Goal: Transaction & Acquisition: Purchase product/service

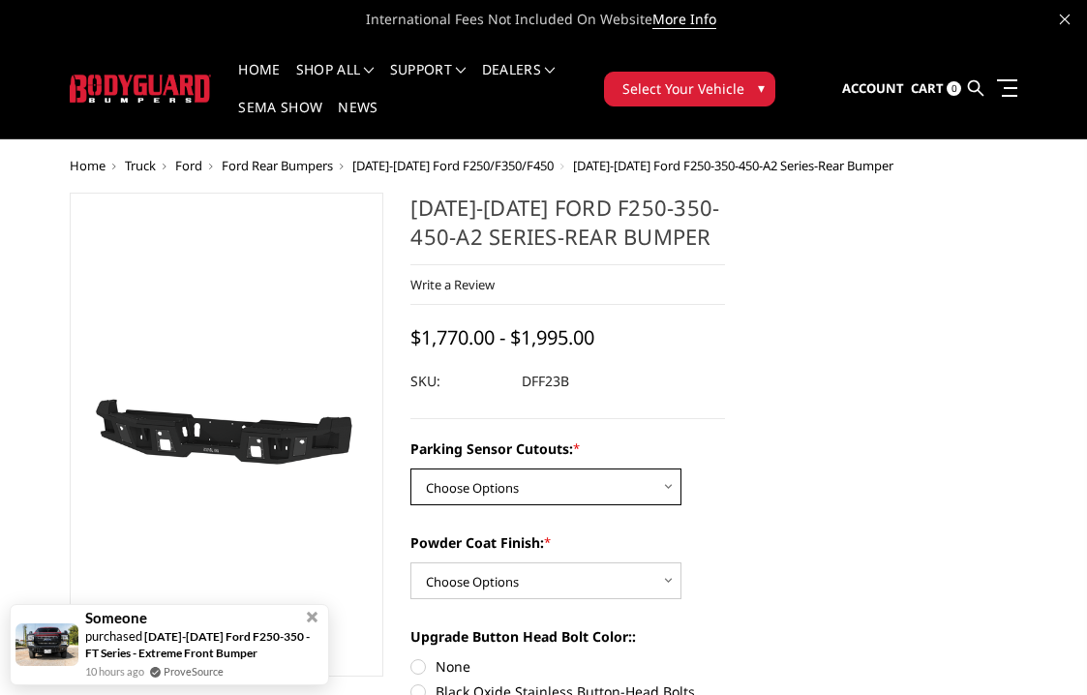
click at [534, 490] on select "Choose Options Yes-With Parking Sensor Cutouts No-Without Parking Sensor Cutouts" at bounding box center [546, 487] width 271 height 37
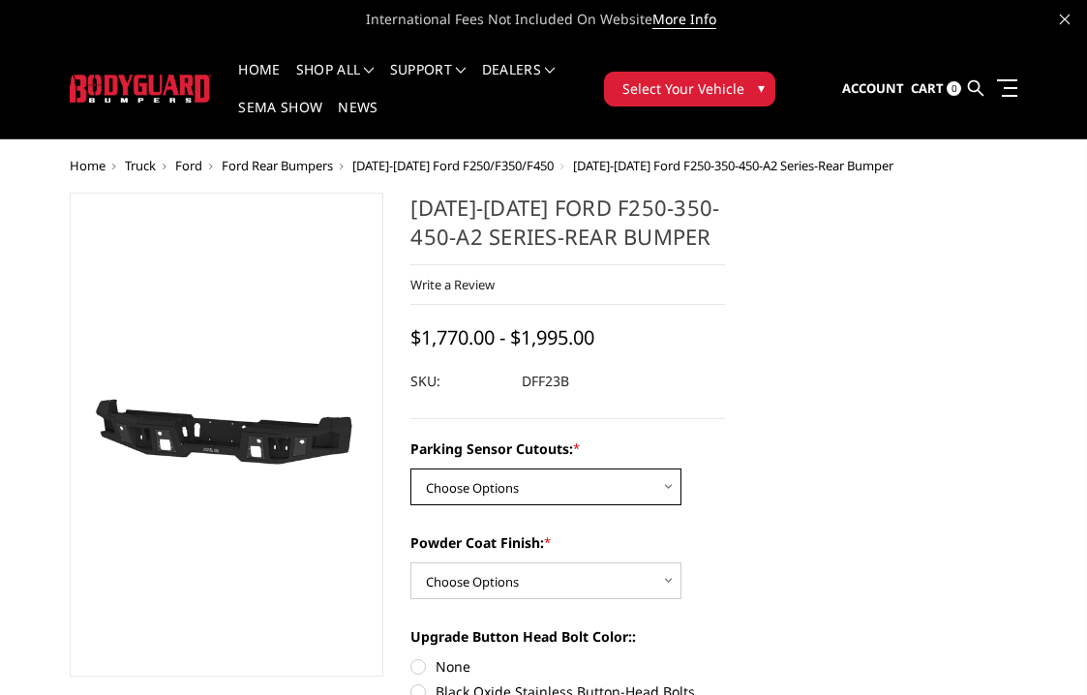
select select "2436"
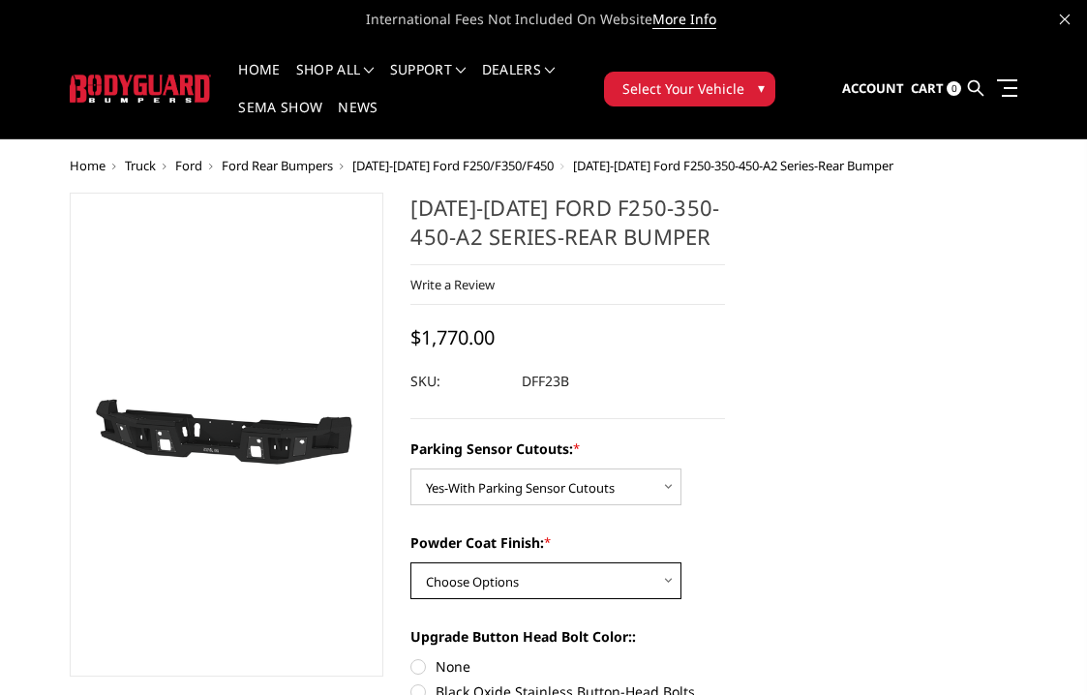
click at [543, 580] on select "Choose Options Bare Metal Textured Black Powder Coat" at bounding box center [546, 581] width 271 height 37
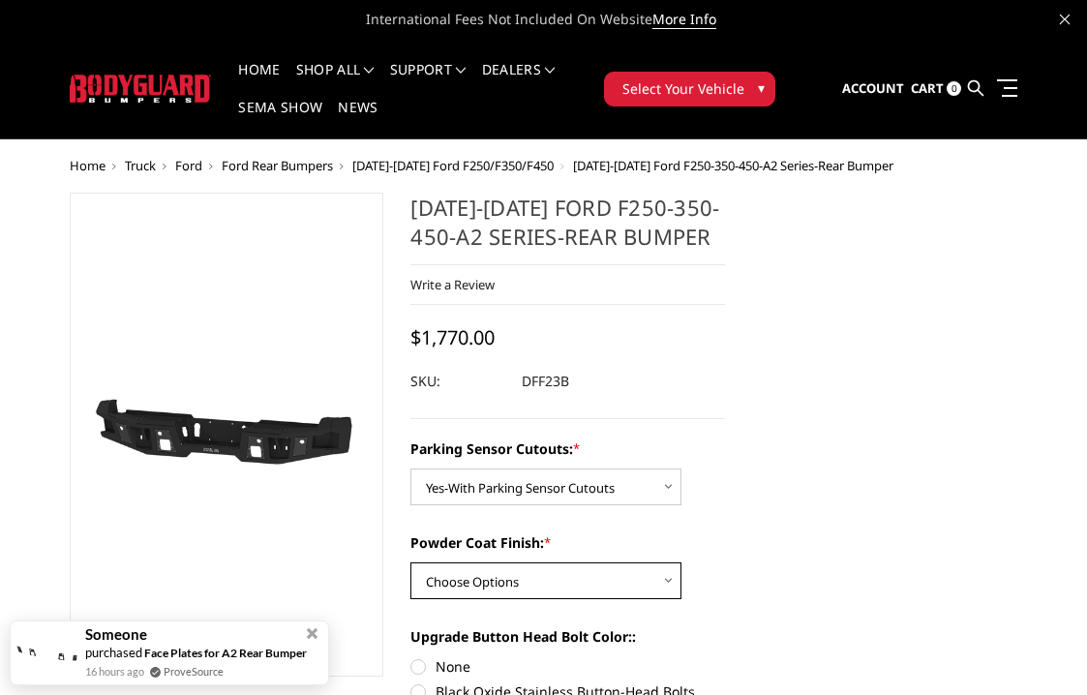
select select "2439"
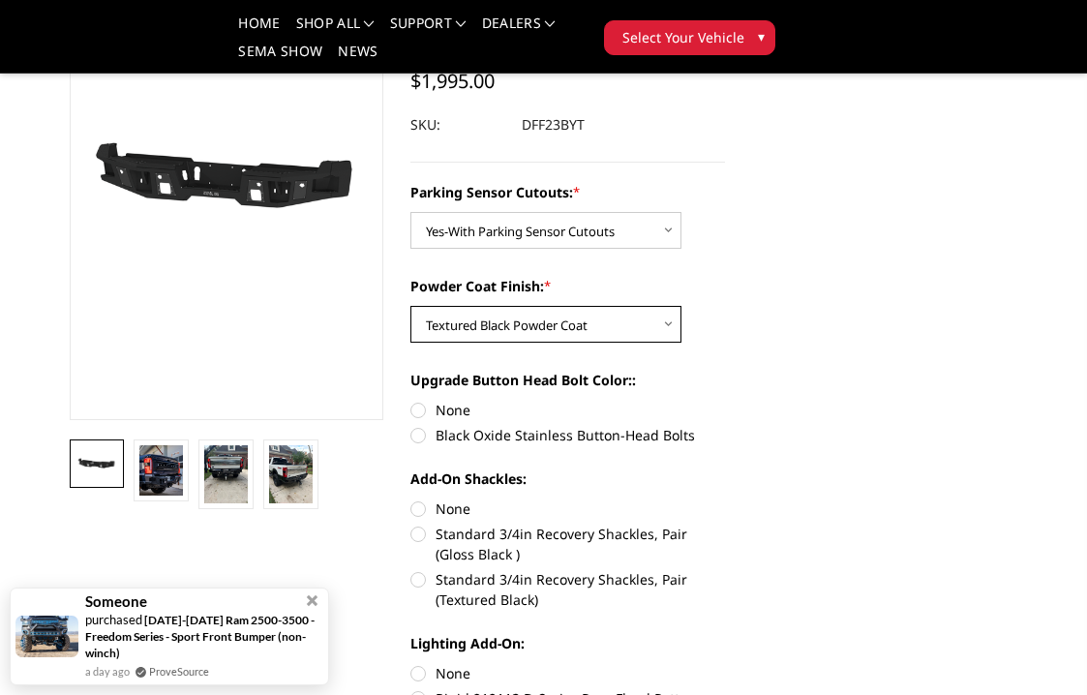
scroll to position [198, 0]
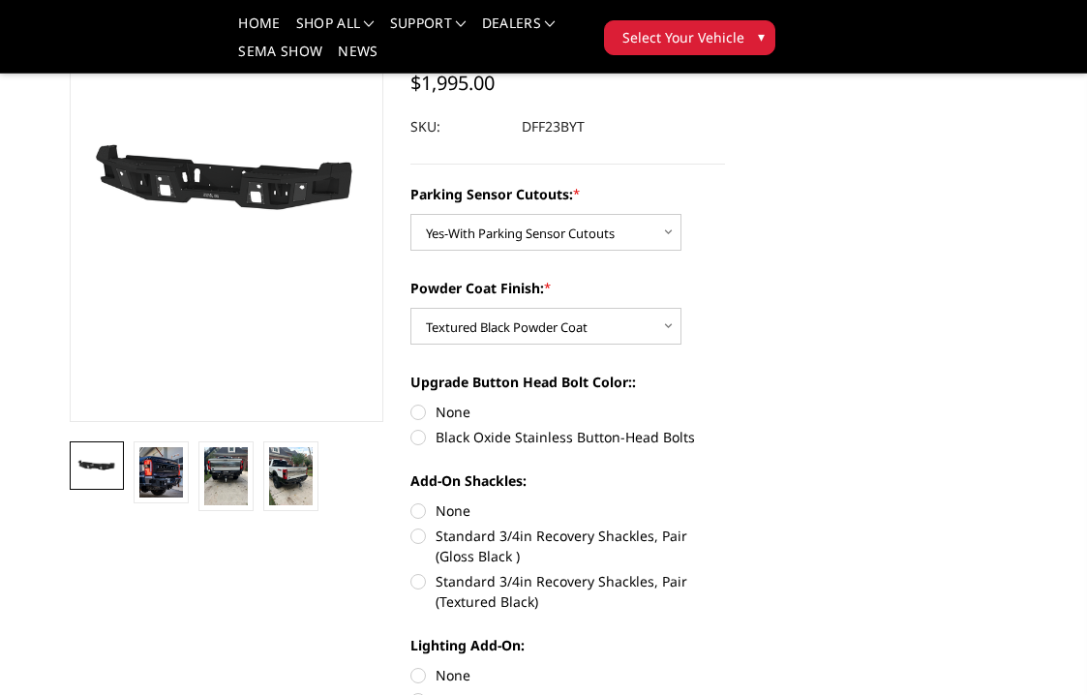
click at [420, 439] on label "Black Oxide Stainless Button-Head Bolts" at bounding box center [568, 437] width 315 height 20
click at [725, 403] on input "Black Oxide Stainless Button-Head Bolts" at bounding box center [725, 402] width 1 height 1
radio input "true"
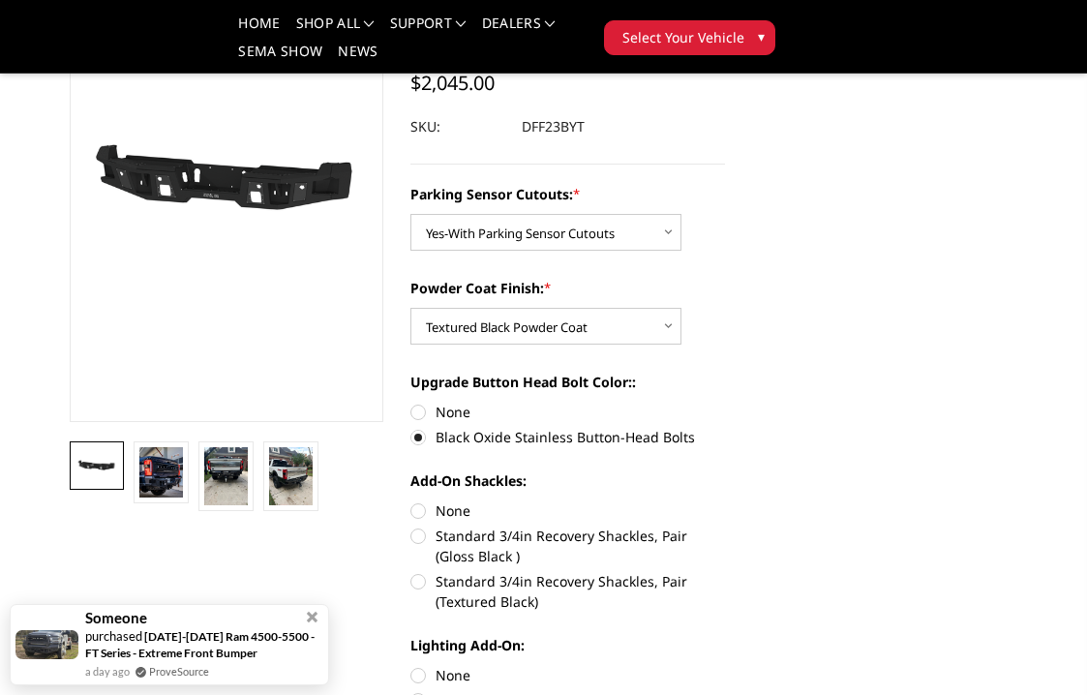
click at [420, 439] on label "Black Oxide Stainless Button-Head Bolts" at bounding box center [568, 437] width 315 height 20
click at [725, 403] on input "Black Oxide Stainless Button-Head Bolts" at bounding box center [725, 402] width 1 height 1
click at [420, 415] on label "None" at bounding box center [568, 412] width 315 height 20
click at [411, 403] on input "None" at bounding box center [411, 402] width 1 height 1
radio input "true"
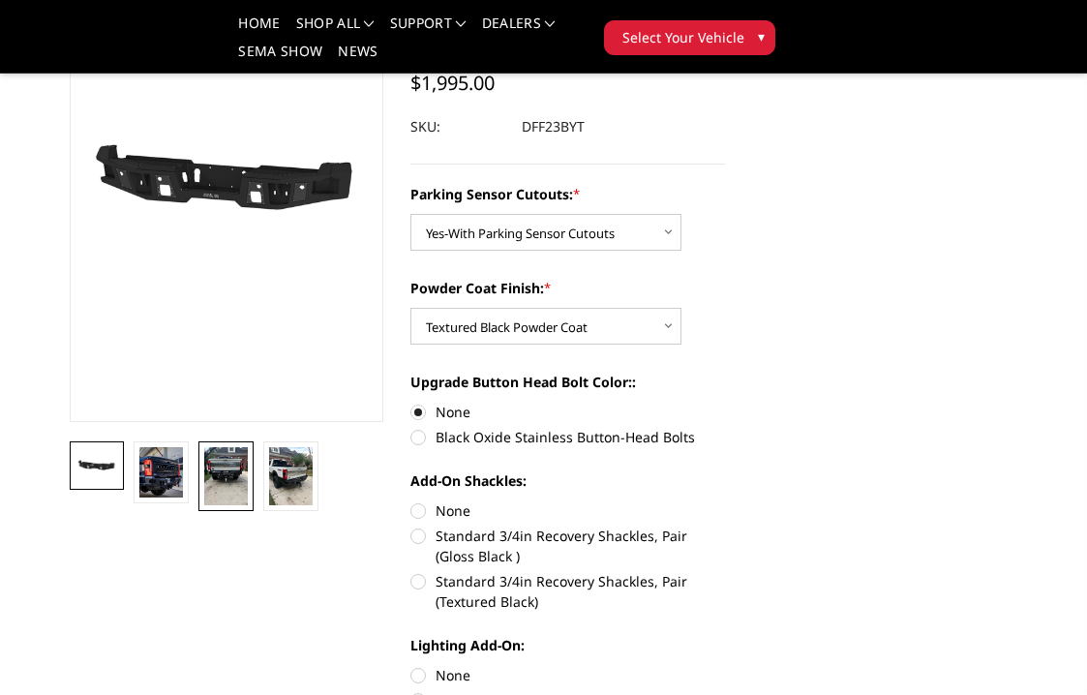
click at [223, 474] on img at bounding box center [226, 476] width 44 height 58
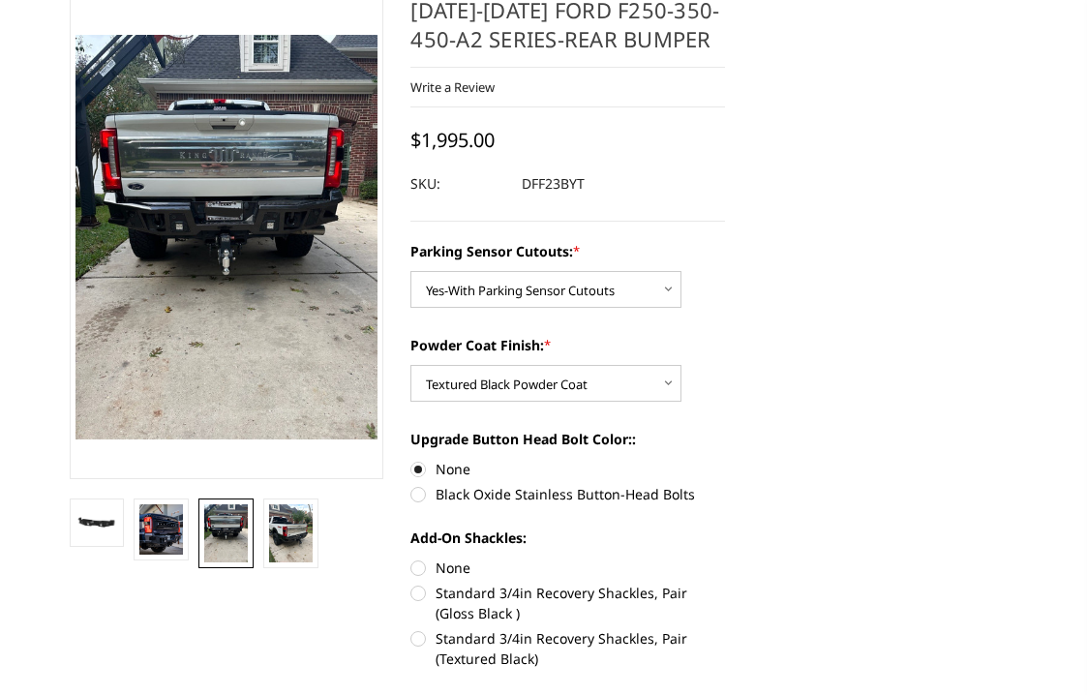
scroll to position [80, 0]
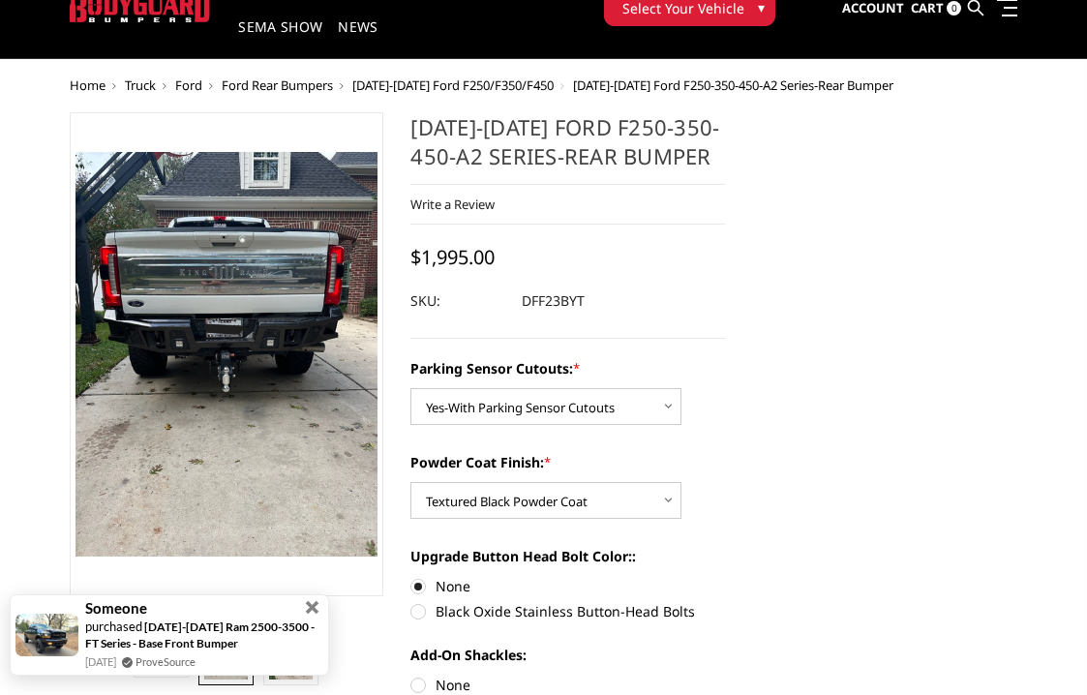
click at [312, 607] on span at bounding box center [313, 608] width 14 height 14
